Goal: Go to known website: Access a specific website the user already knows

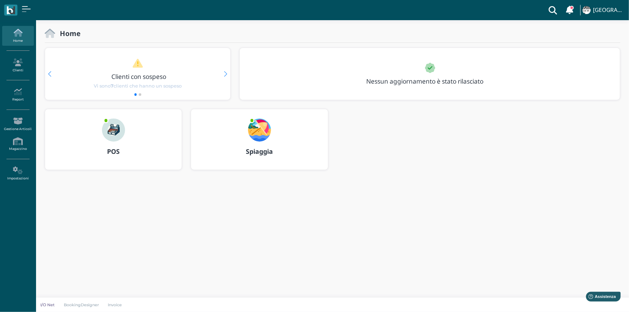
click at [114, 130] on img at bounding box center [113, 130] width 23 height 23
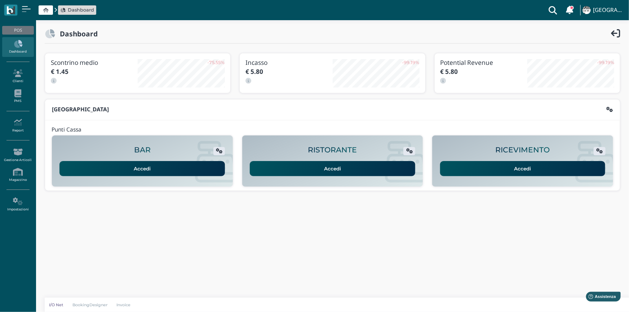
click at [492, 164] on link "Accedi" at bounding box center [522, 168] width 165 height 15
